Goal: Task Accomplishment & Management: Manage account settings

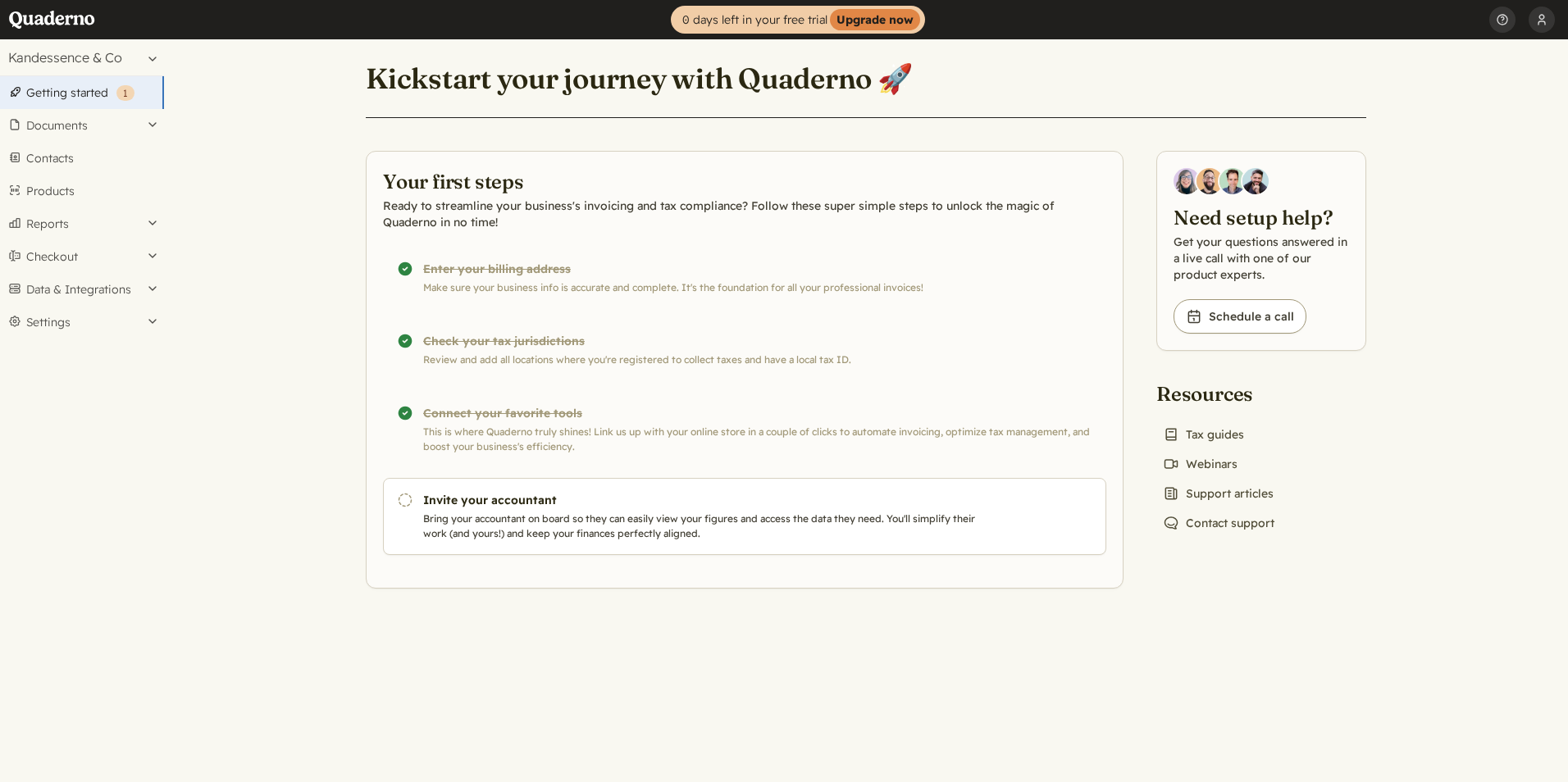
click at [78, 93] on link "Getting started ( 1 )" at bounding box center [82, 93] width 164 height 33
click at [890, 19] on strong "Upgrade now" at bounding box center [874, 19] width 90 height 21
click at [141, 319] on button "Settings" at bounding box center [82, 322] width 164 height 33
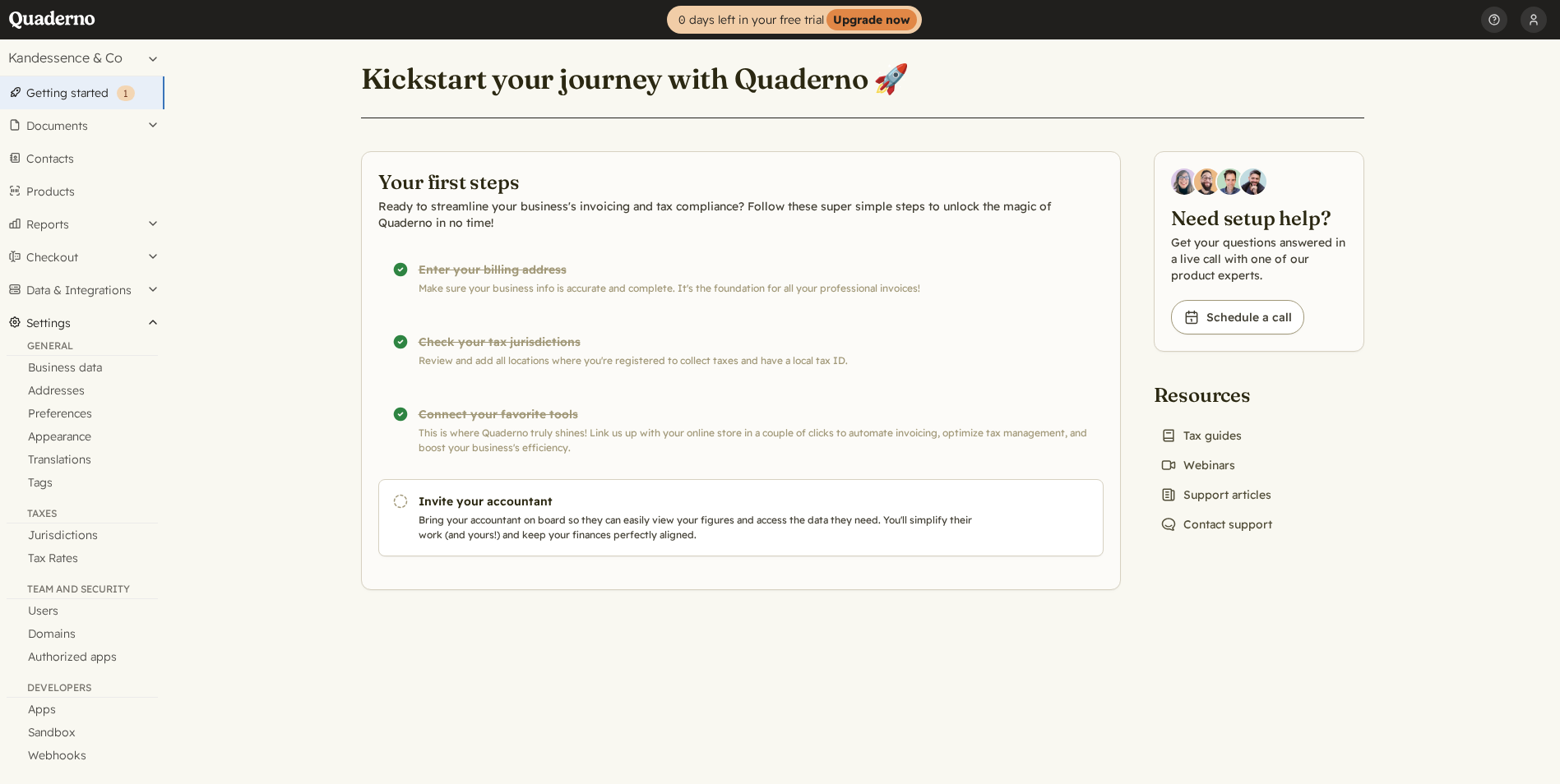
scroll to position [7, 0]
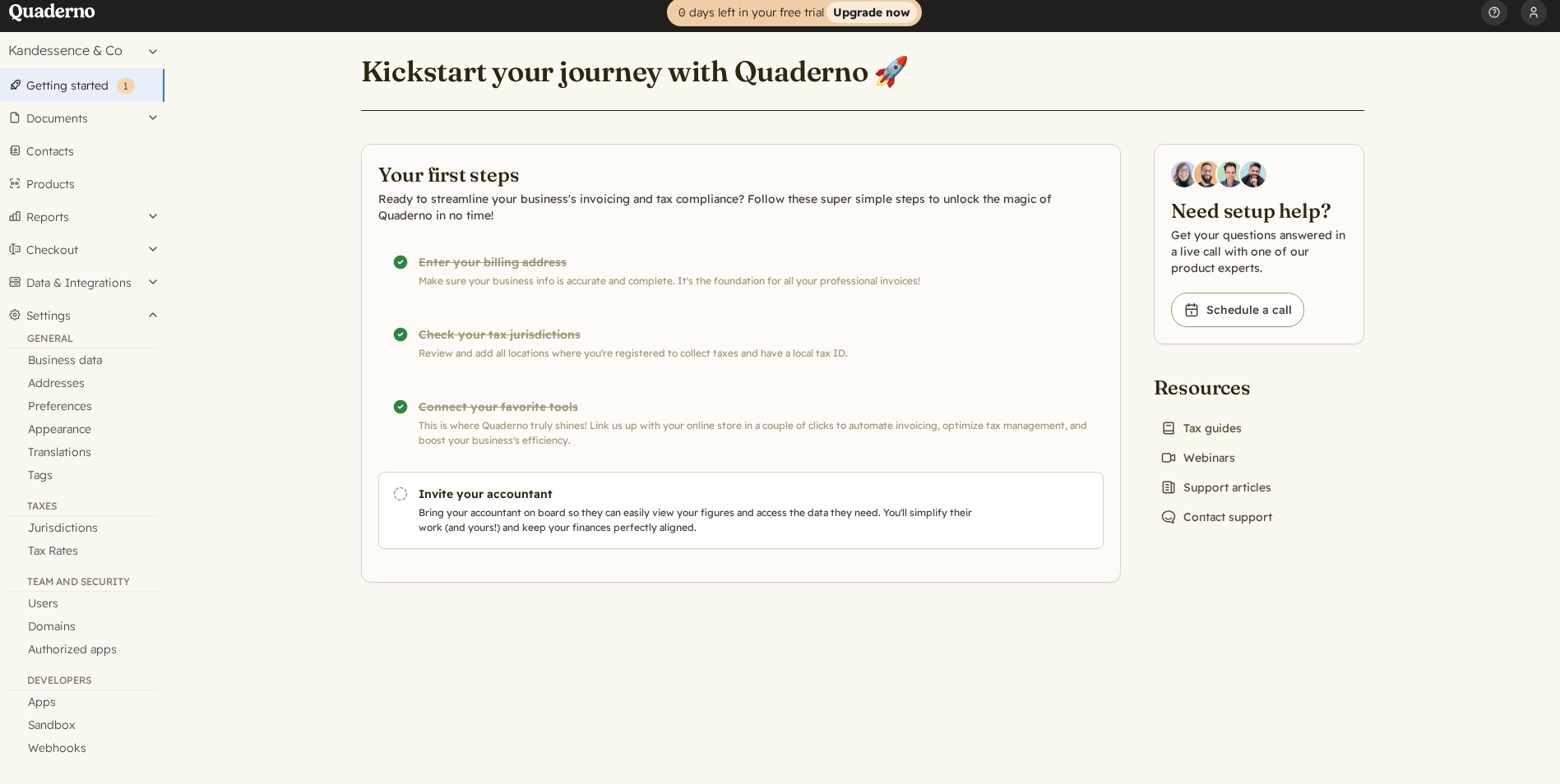
click at [879, 12] on strong "Upgrade now" at bounding box center [871, 12] width 91 height 21
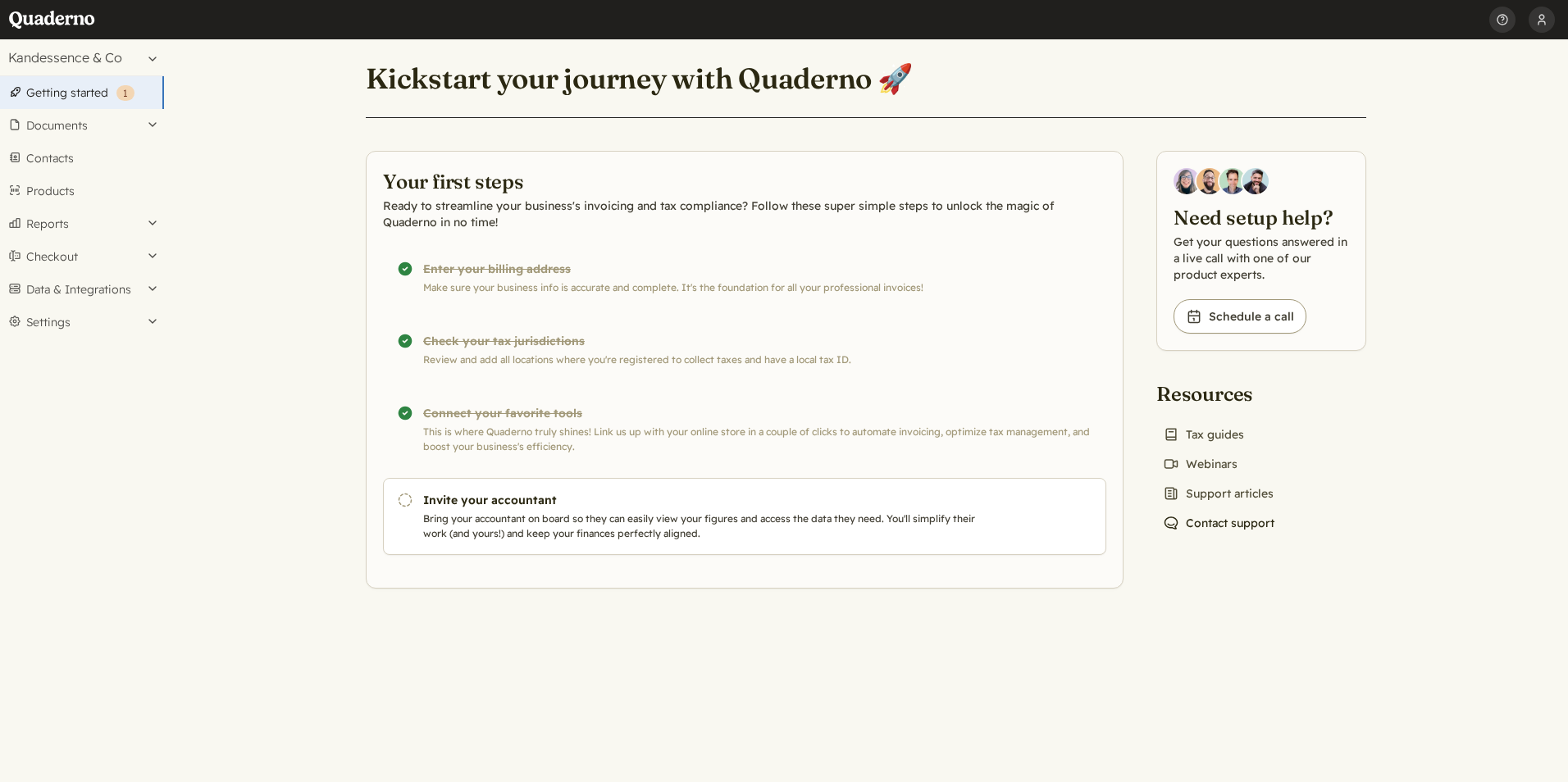
click at [1227, 526] on link "Chat icon Contact support" at bounding box center [1218, 523] width 125 height 23
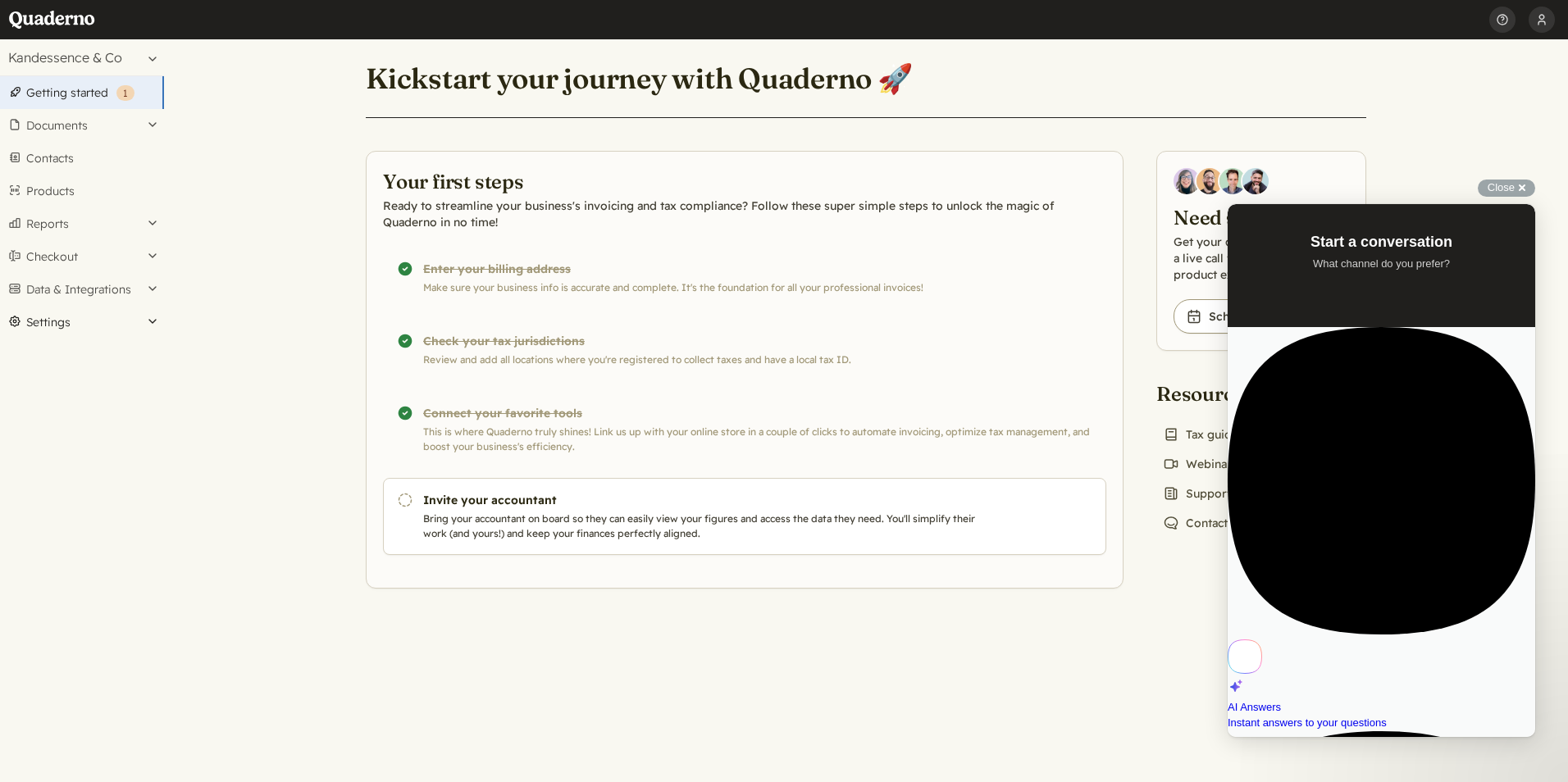
click at [150, 319] on button "Settings" at bounding box center [82, 322] width 164 height 33
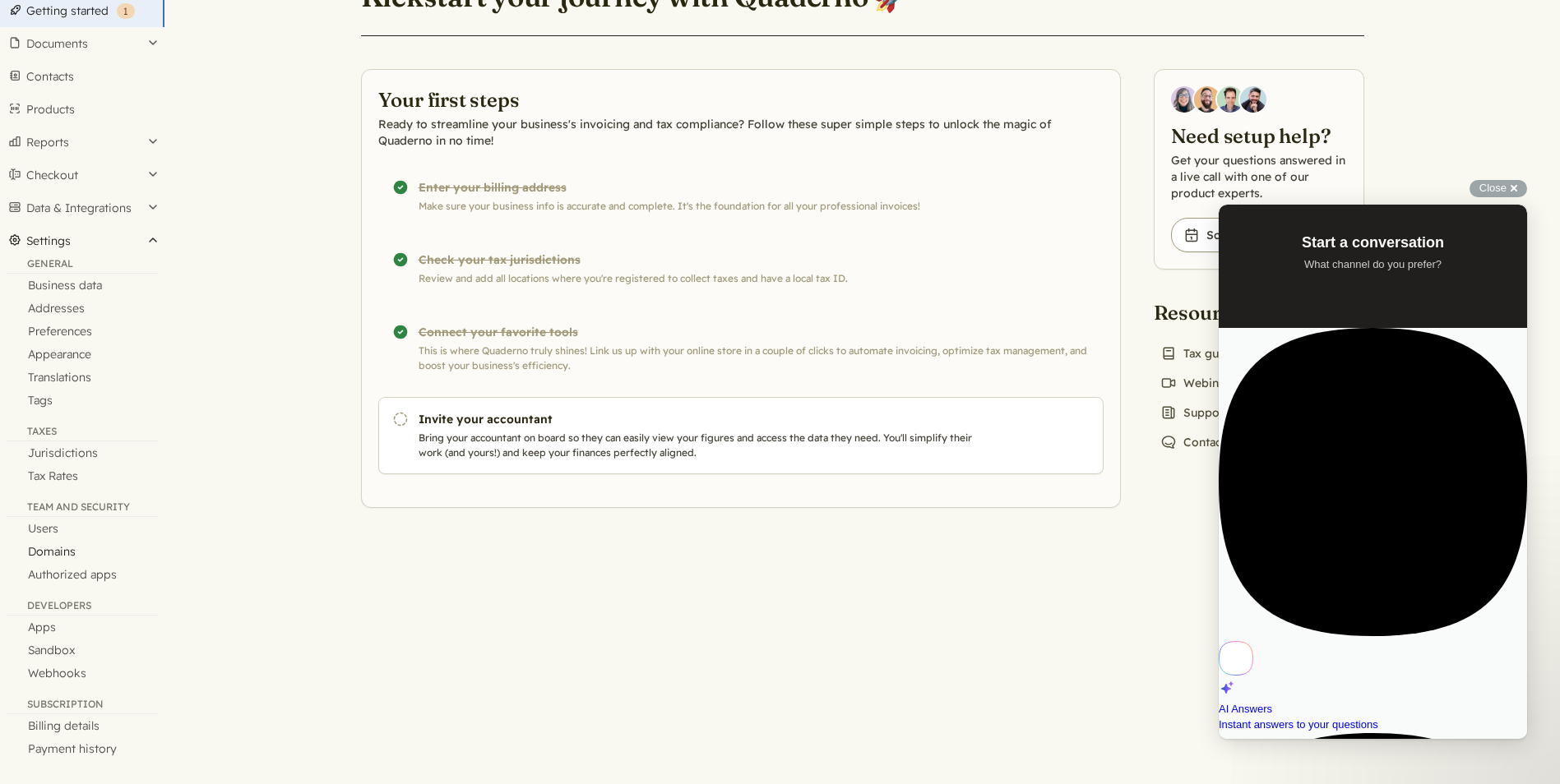
scroll to position [83, 0]
click at [73, 725] on link "Billing details" at bounding box center [82, 725] width 165 height 23
